Goal: Task Accomplishment & Management: Complete application form

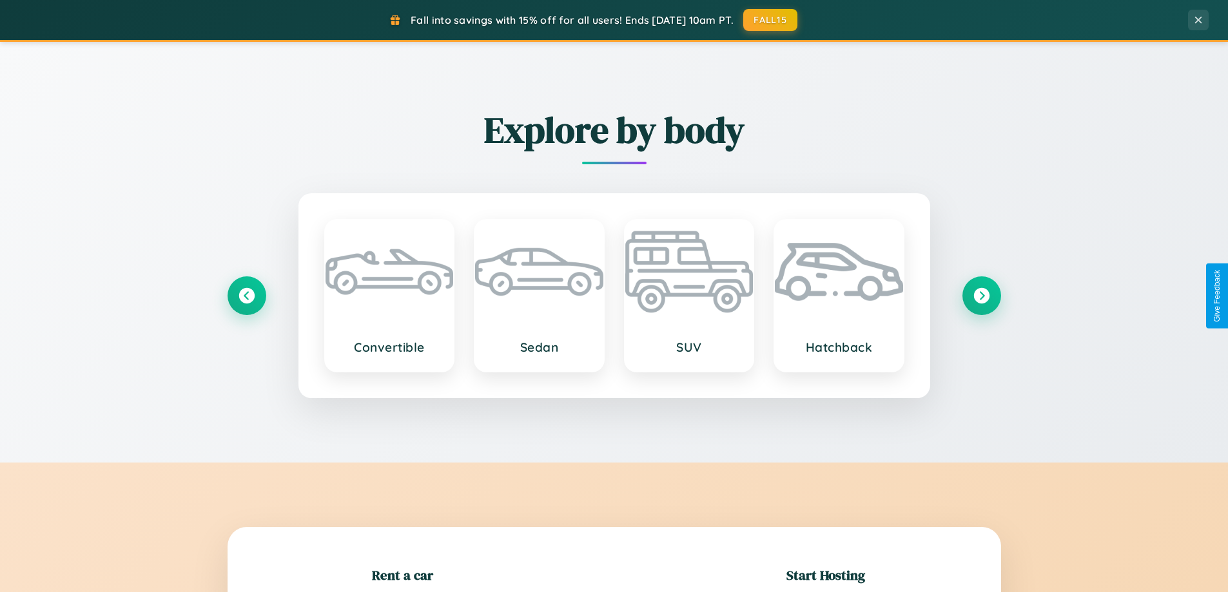
scroll to position [278, 0]
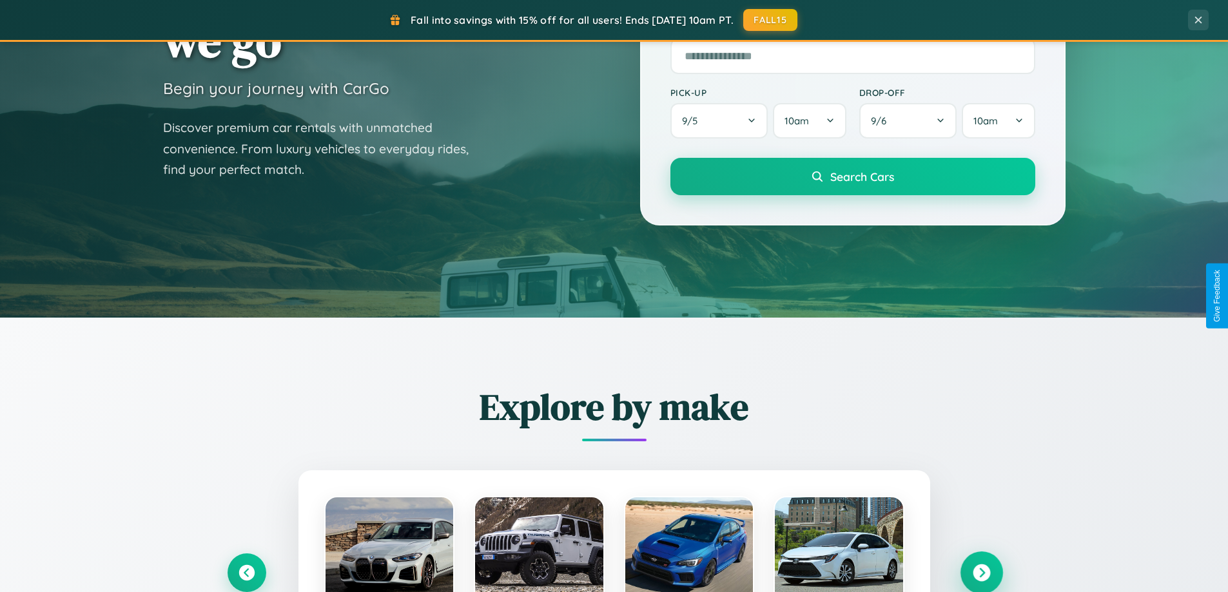
click at [981, 573] on icon at bounding box center [981, 573] width 17 height 17
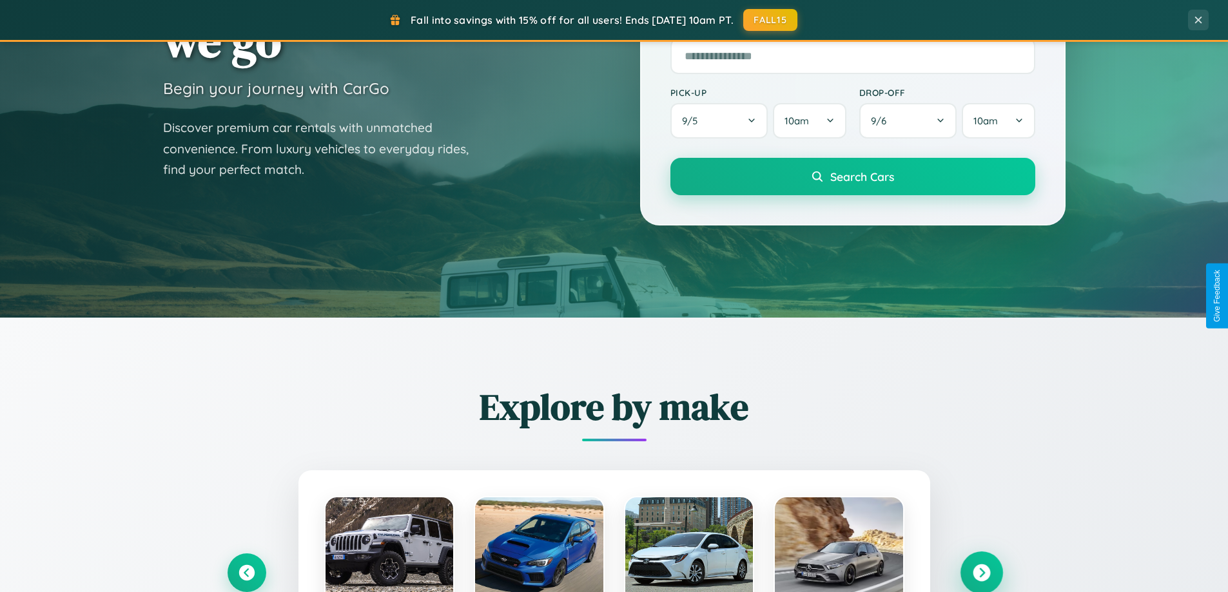
click at [981, 572] on icon at bounding box center [981, 573] width 17 height 17
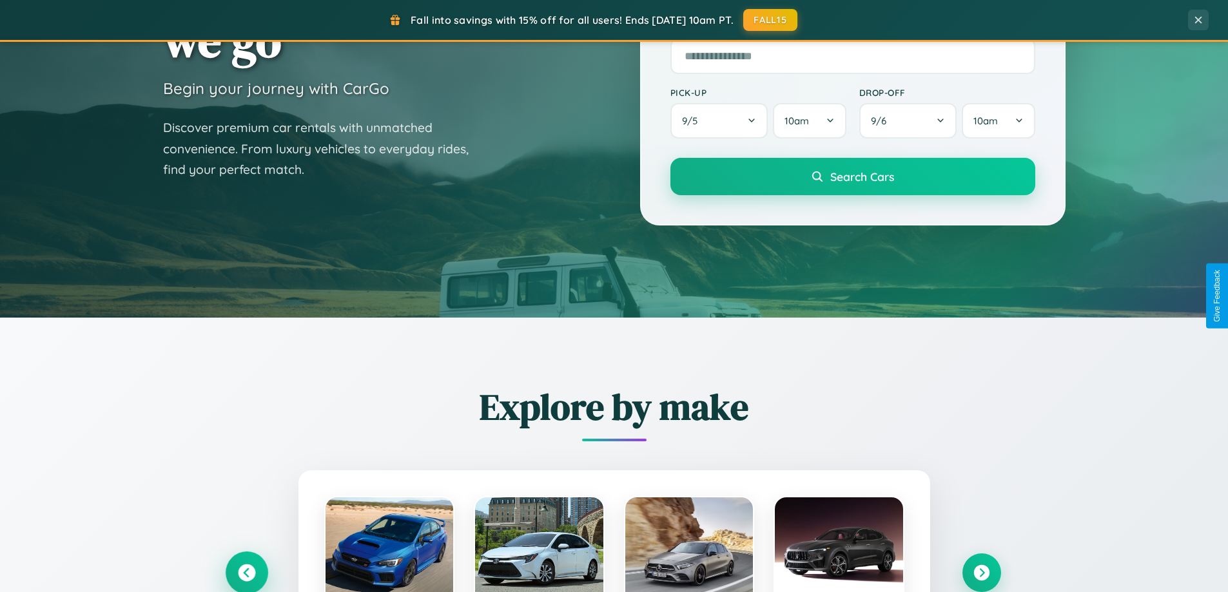
click at [246, 572] on icon at bounding box center [246, 573] width 17 height 17
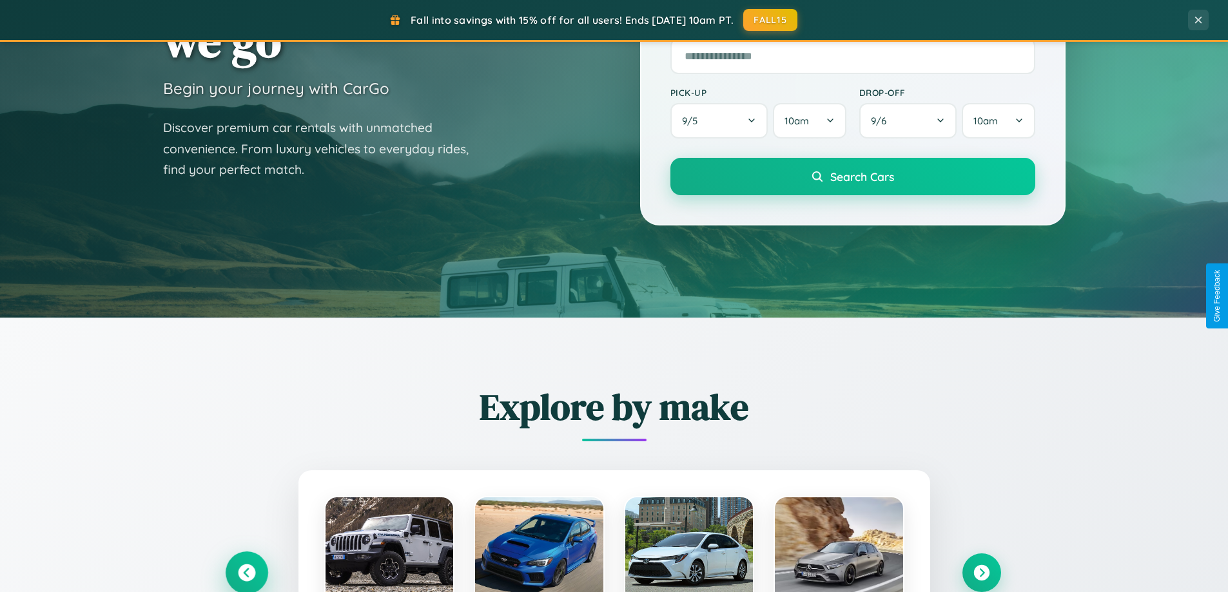
click at [246, 572] on icon at bounding box center [246, 573] width 21 height 21
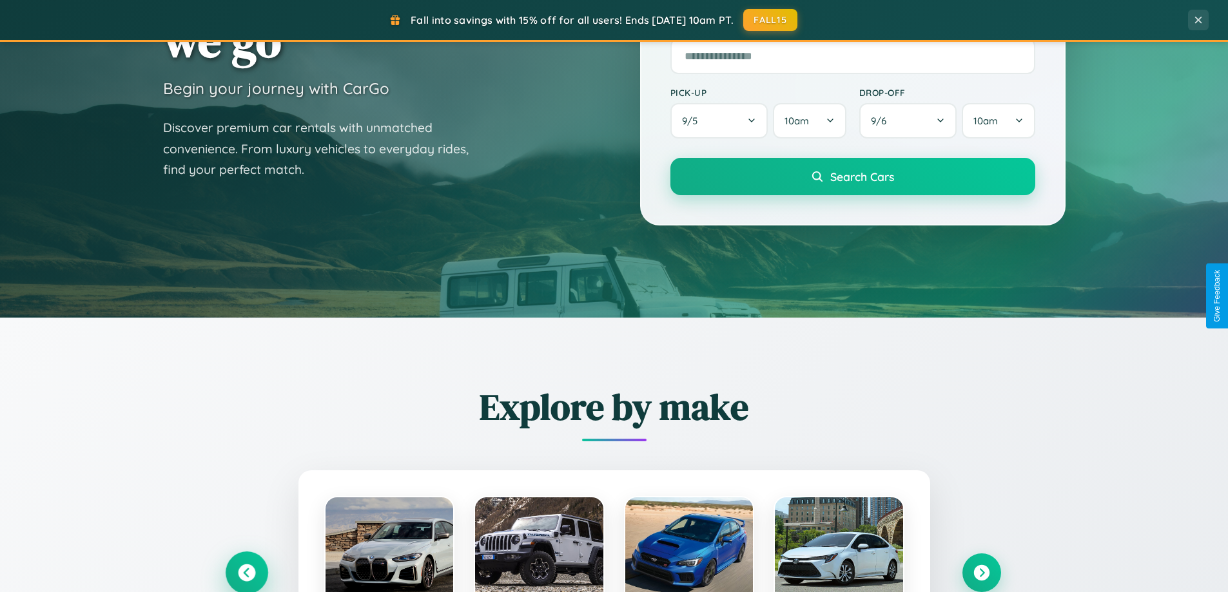
scroll to position [2480, 0]
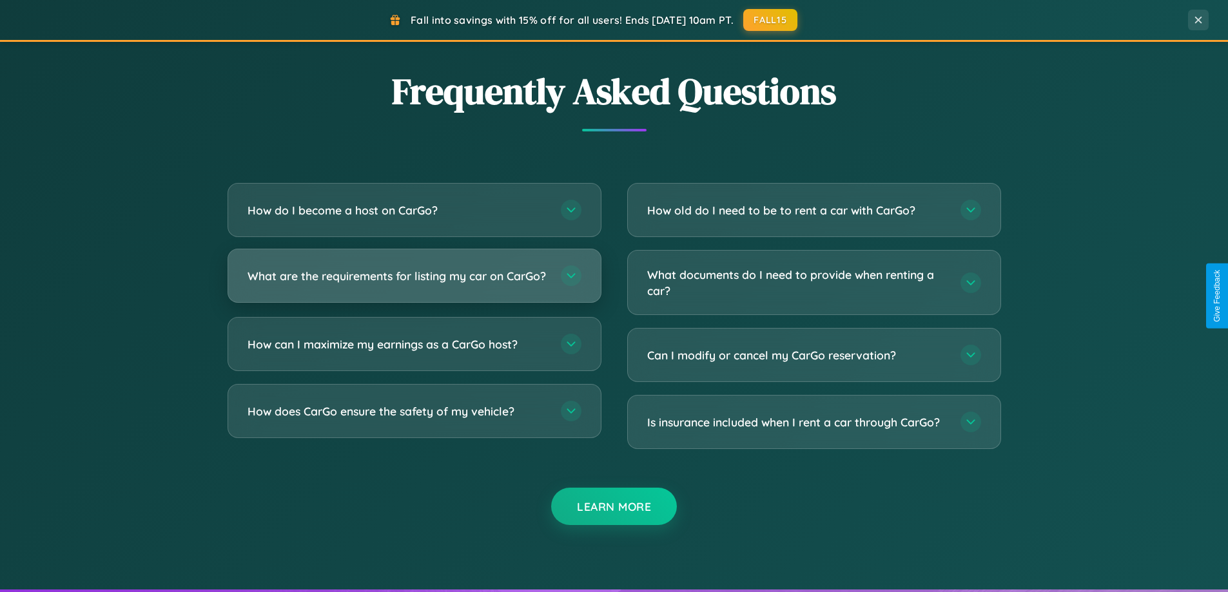
click at [414, 281] on h3 "What are the requirements for listing my car on CarGo?" at bounding box center [398, 276] width 300 height 16
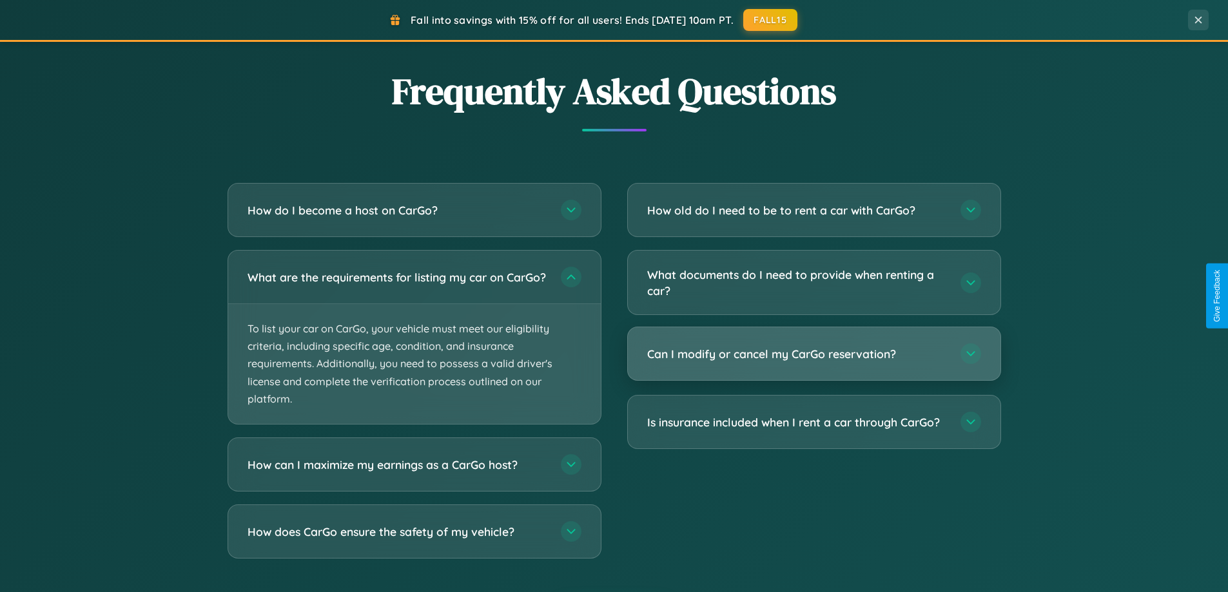
click at [814, 355] on h3 "Can I modify or cancel my CarGo reservation?" at bounding box center [797, 354] width 300 height 16
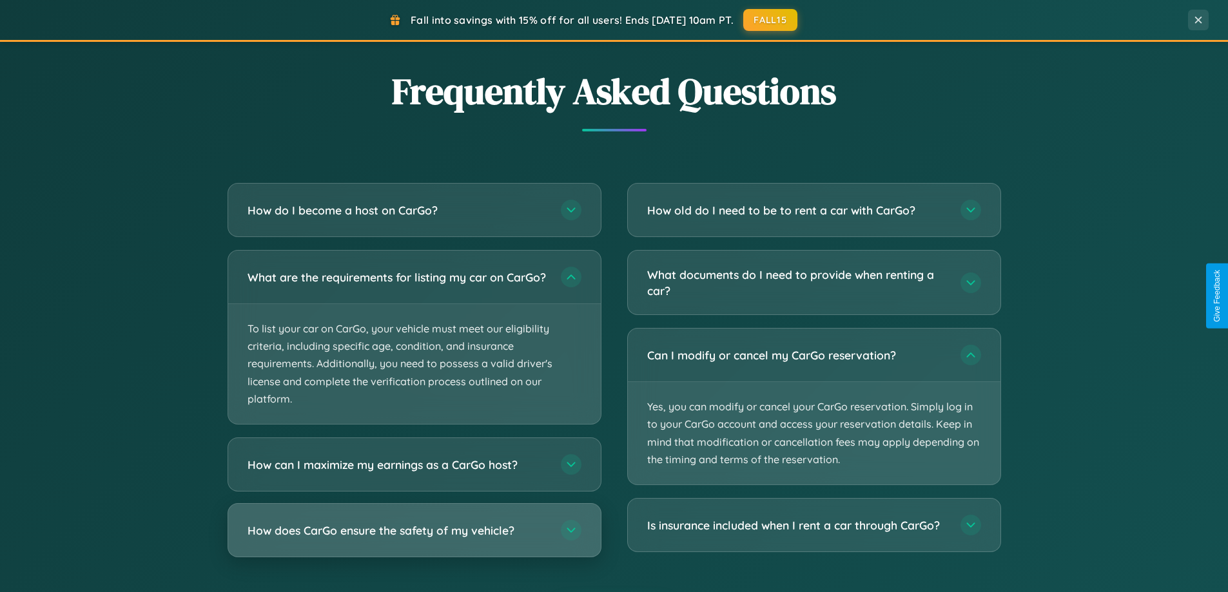
click at [414, 539] on h3 "How does CarGo ensure the safety of my vehicle?" at bounding box center [398, 531] width 300 height 16
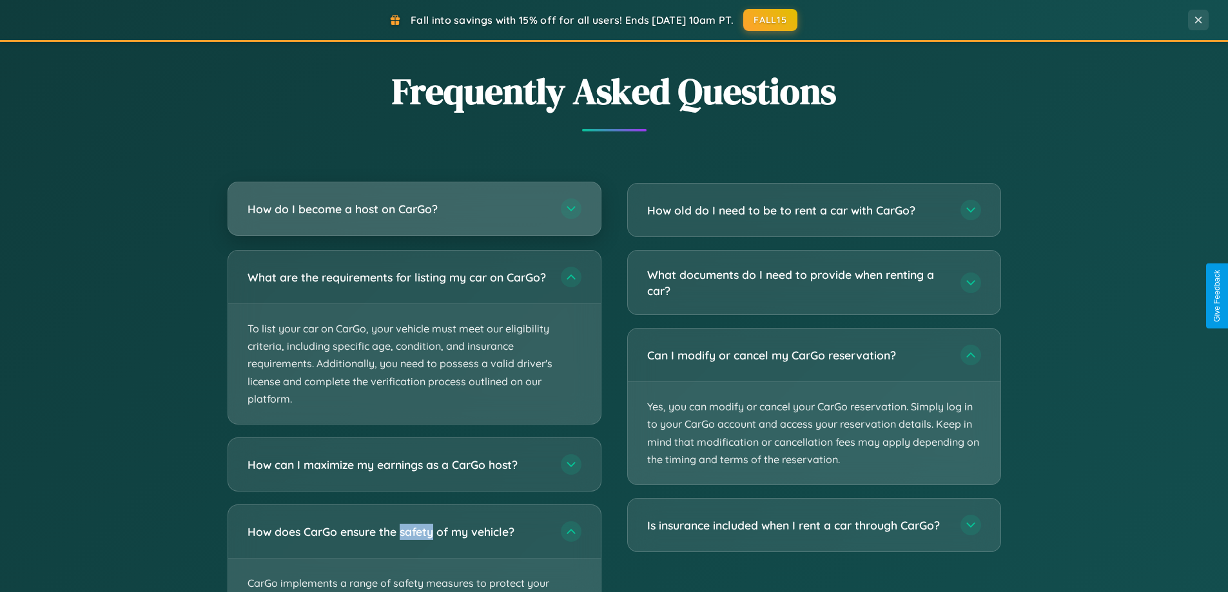
click at [414, 210] on h3 "How do I become a host on CarGo?" at bounding box center [398, 209] width 300 height 16
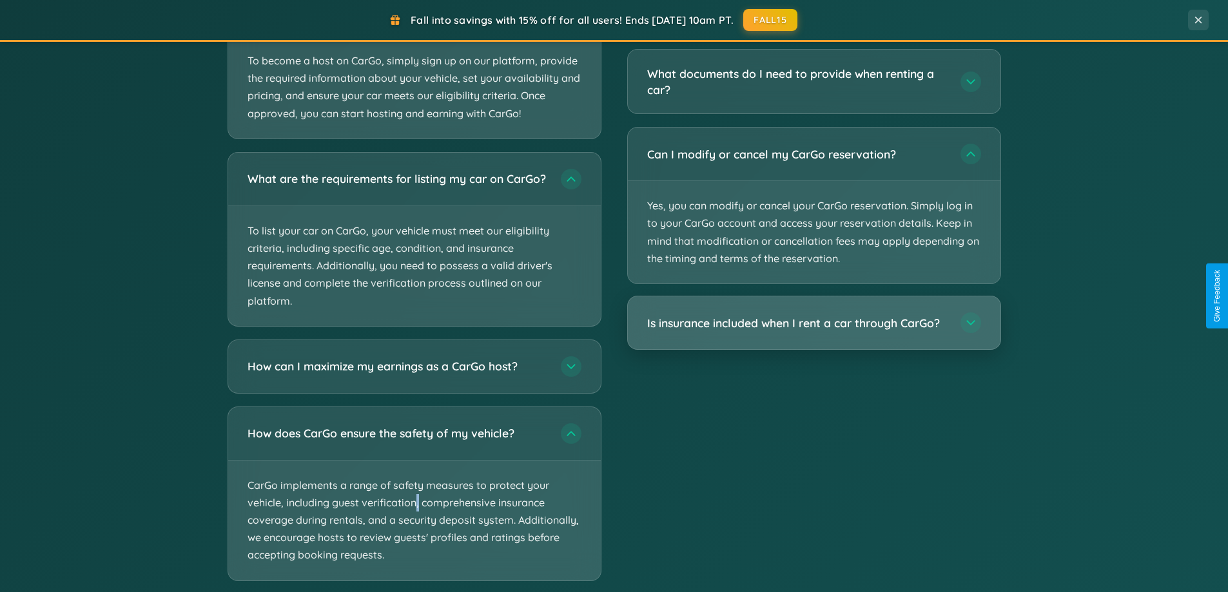
click at [814, 323] on h3 "Is insurance included when I rent a car through CarGo?" at bounding box center [797, 323] width 300 height 16
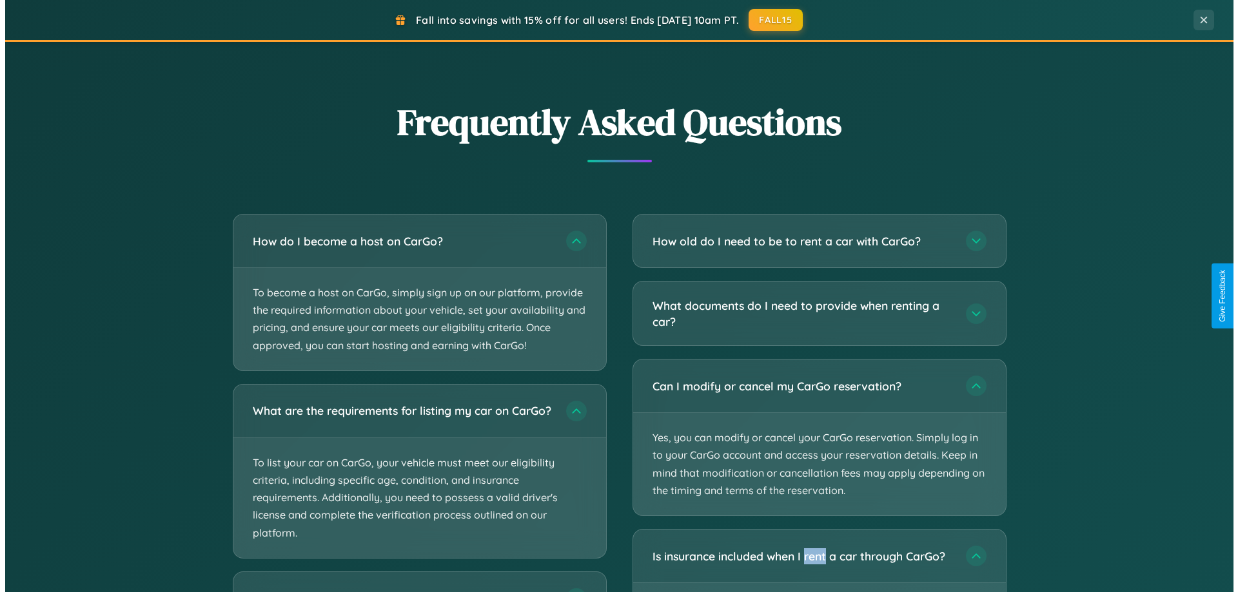
scroll to position [0, 0]
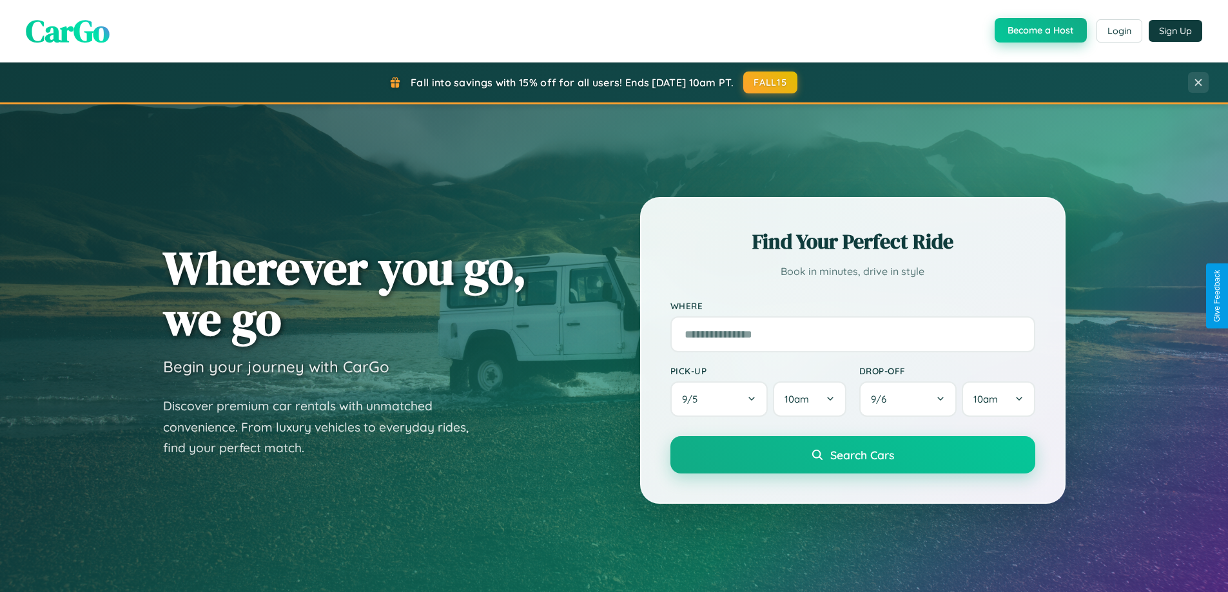
click at [1039, 31] on button "Become a Host" at bounding box center [1041, 30] width 92 height 24
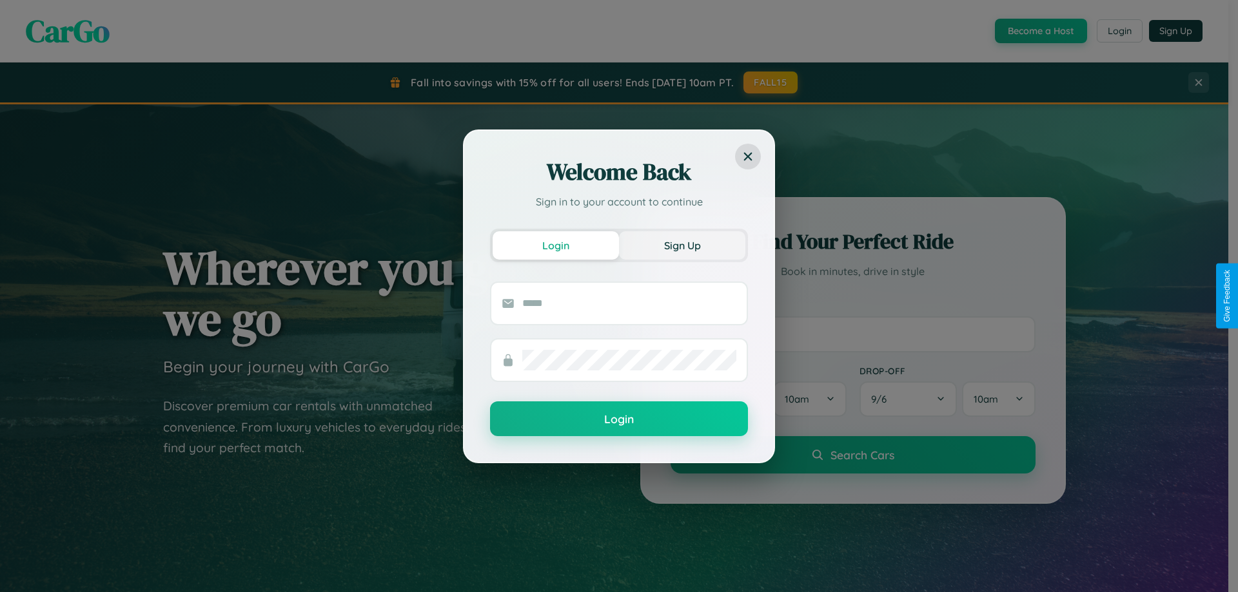
click at [682, 245] on button "Sign Up" at bounding box center [682, 245] width 126 height 28
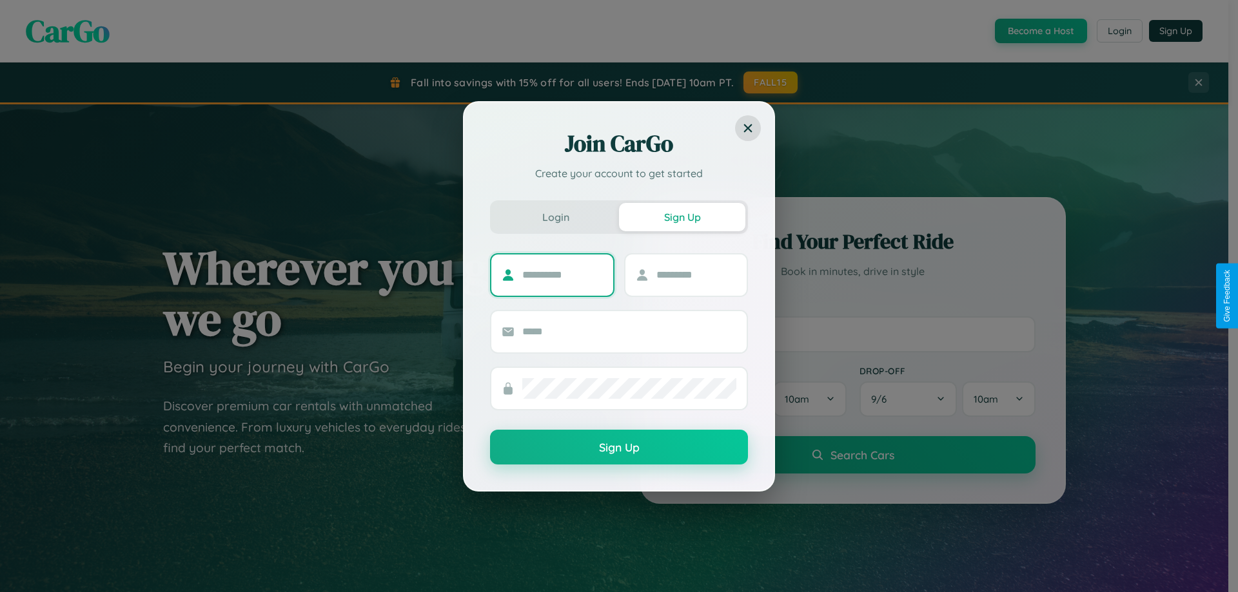
click at [562, 275] on input "text" at bounding box center [562, 275] width 81 height 21
type input "*****"
click at [696, 275] on input "text" at bounding box center [696, 275] width 81 height 21
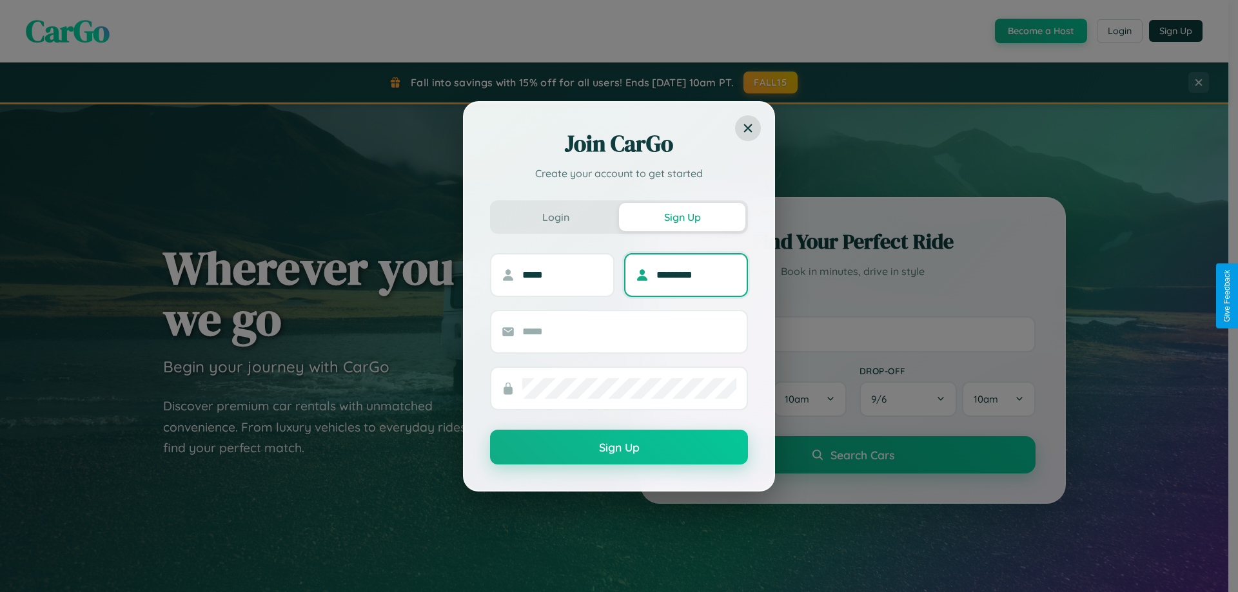
type input "*********"
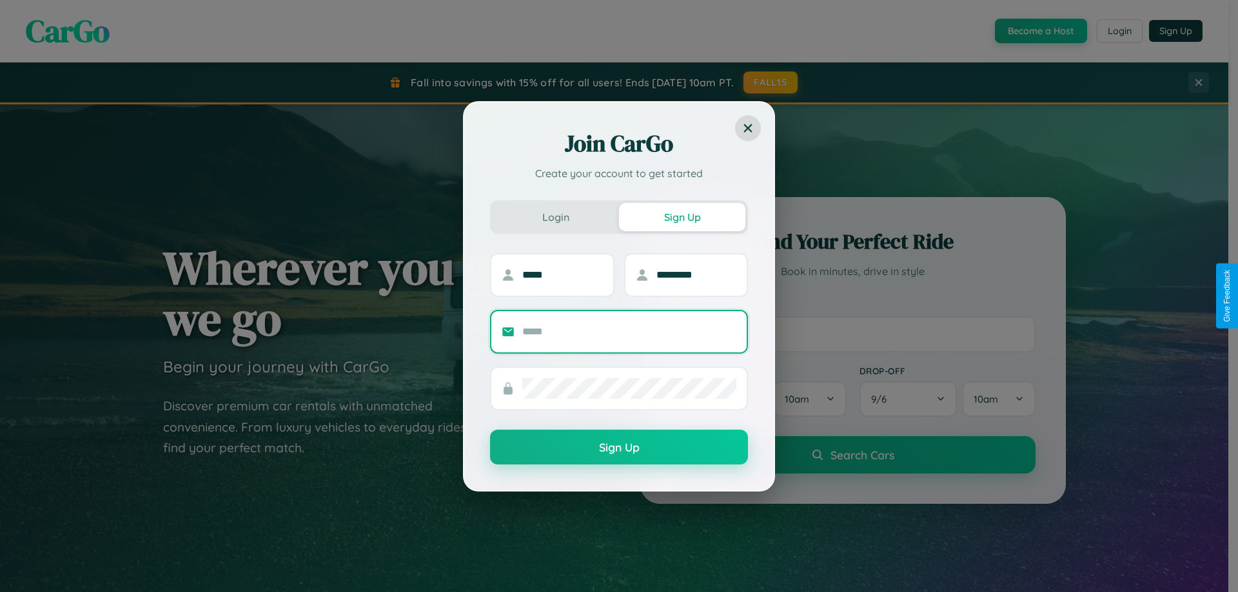
click at [629, 331] on input "text" at bounding box center [629, 332] width 214 height 21
type input "**********"
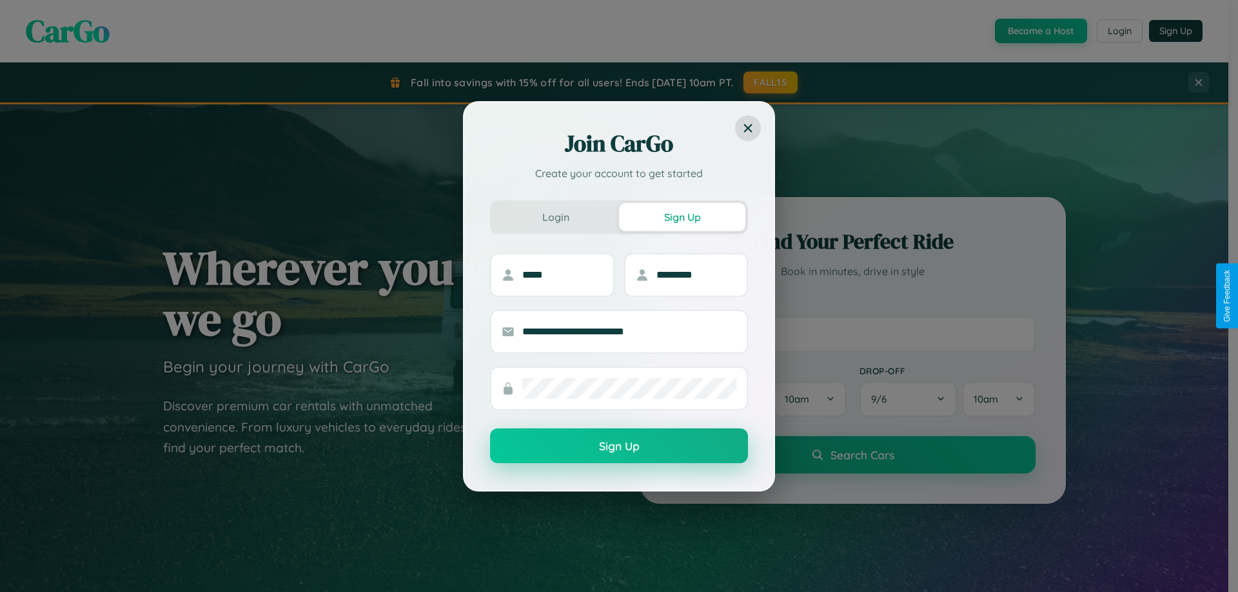
click at [619, 446] on button "Sign Up" at bounding box center [619, 446] width 258 height 35
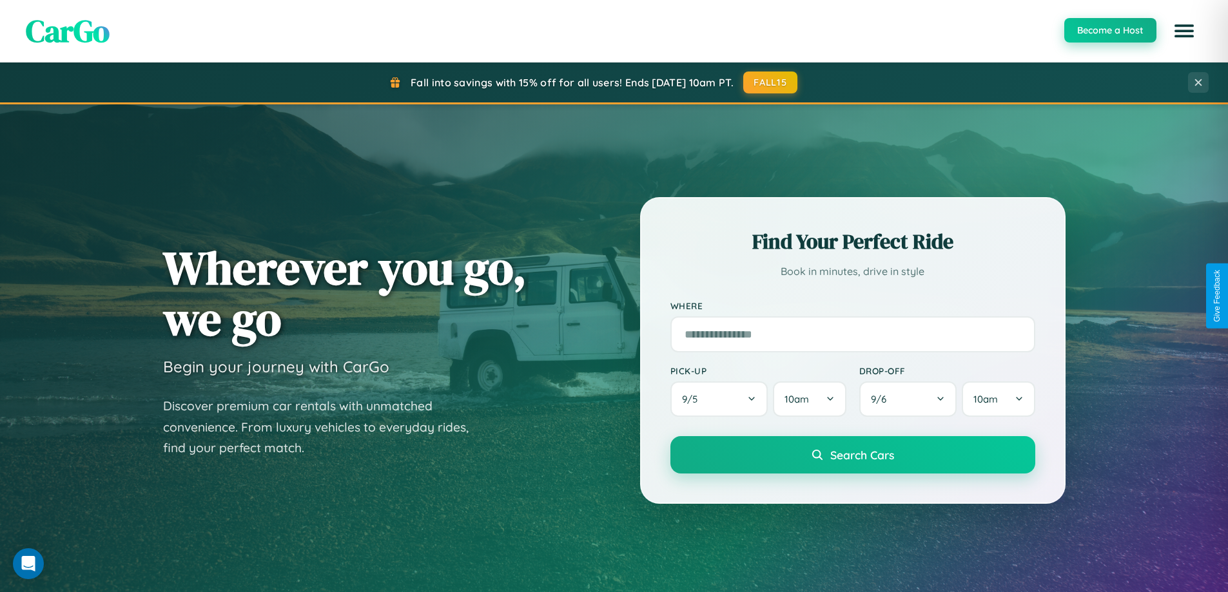
click at [1109, 30] on button "Become a Host" at bounding box center [1110, 30] width 92 height 24
